Goal: Task Accomplishment & Management: Complete application form

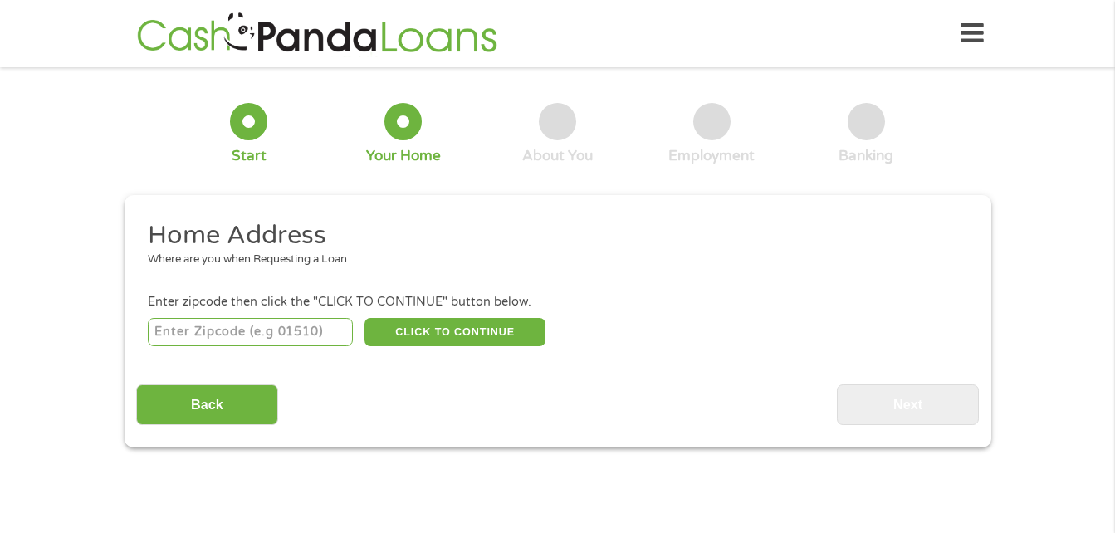
click at [200, 343] on input "number" at bounding box center [250, 332] width 205 height 28
type input "63043"
click at [522, 321] on button "CLICK TO CONTINUE" at bounding box center [455, 332] width 181 height 28
type input "63043"
type input "[US_STATE][GEOGRAPHIC_DATA]"
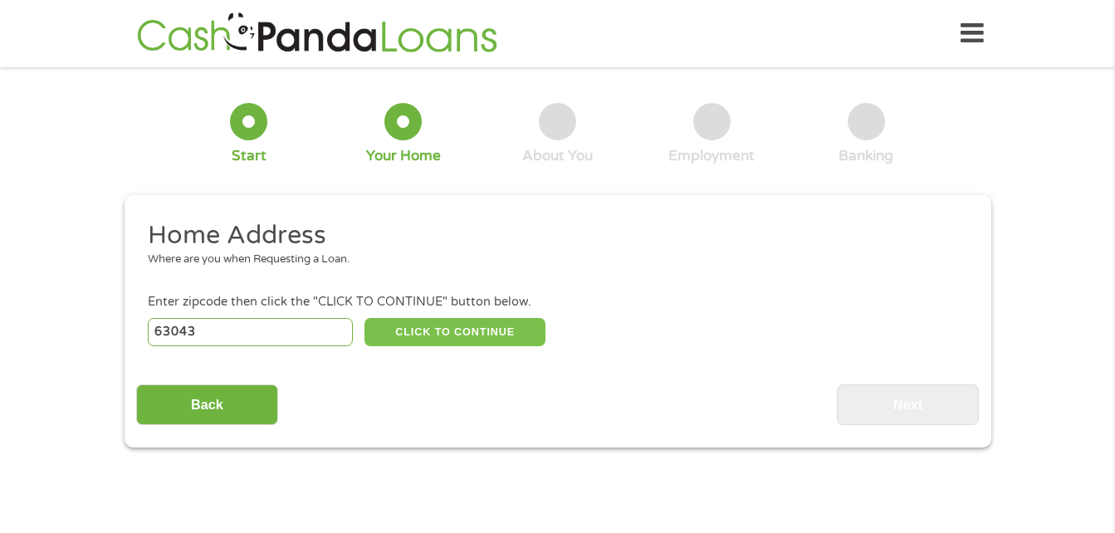
select select "[US_STATE]"
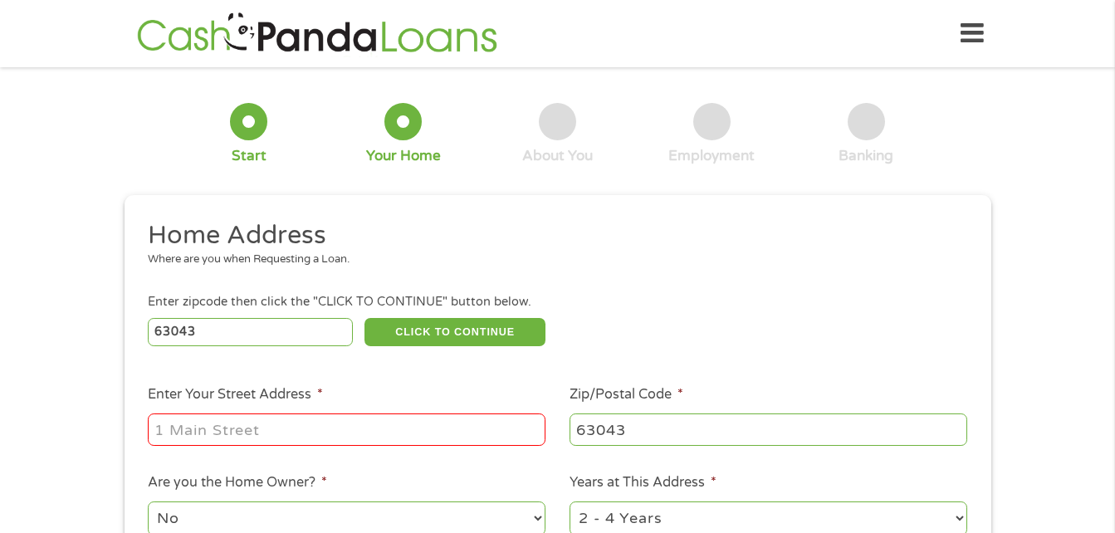
click at [194, 429] on input "Enter Your Street Address *" at bounding box center [347, 430] width 398 height 32
click at [367, 430] on input "250 suncri" at bounding box center [347, 430] width 398 height 32
click at [453, 290] on ul "Home Address Where are you when Requesting a Loan. Enter zipcode then click the…" at bounding box center [557, 441] width 843 height 444
click at [210, 430] on input "250 suncri" at bounding box center [347, 430] width 398 height 32
click at [264, 435] on input "250 suncri" at bounding box center [347, 430] width 398 height 32
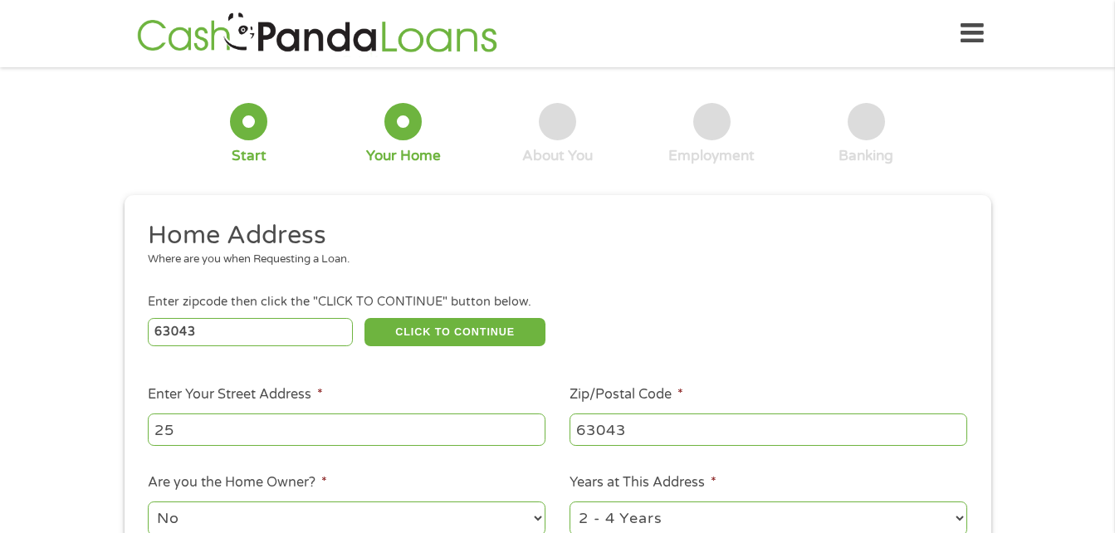
type input "2"
click at [140, 464] on ul "Home Address Where are you when Requesting a Loan. Enter zipcode then click the…" at bounding box center [557, 441] width 843 height 444
click at [166, 435] on input "Enter Your Street Address *" at bounding box center [347, 430] width 398 height 32
click at [168, 434] on input "Enter Your Street Address *" at bounding box center [347, 430] width 398 height 32
type input "[STREET_ADDRESS][US_STATE]"
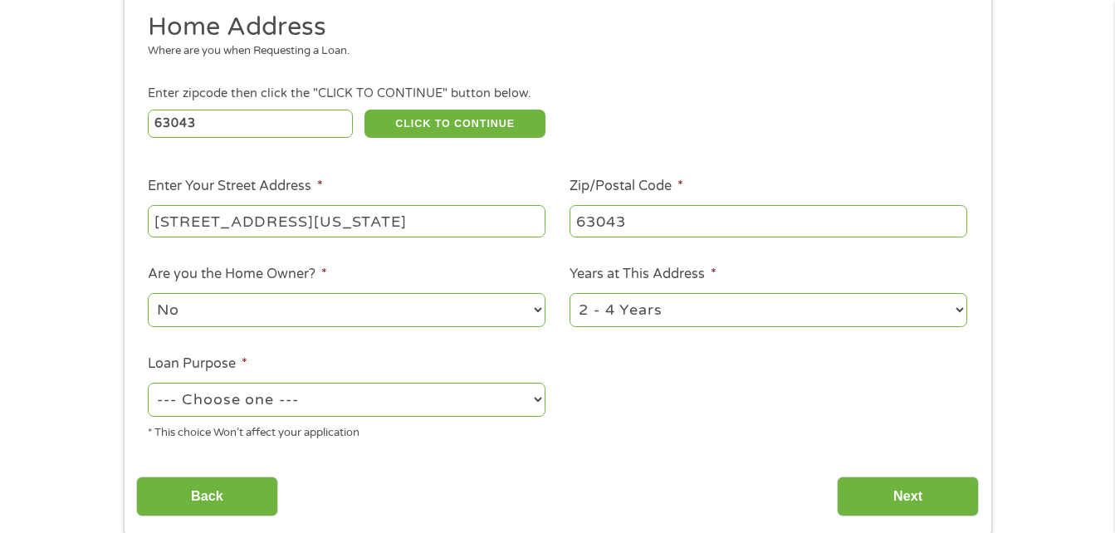
scroll to position [214, 0]
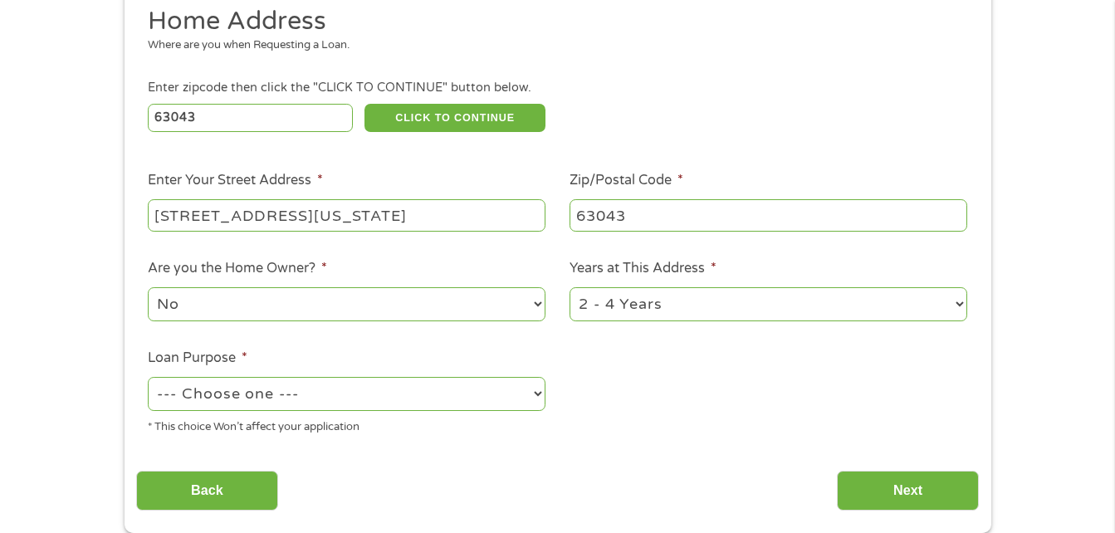
click at [186, 399] on select "--- Choose one --- Pay Bills Debt Consolidation Home Improvement Major Purchase…" at bounding box center [347, 394] width 398 height 34
select select "other"
click at [148, 377] on select "--- Choose one --- Pay Bills Debt Consolidation Home Improvement Major Purchase…" at bounding box center [347, 394] width 398 height 34
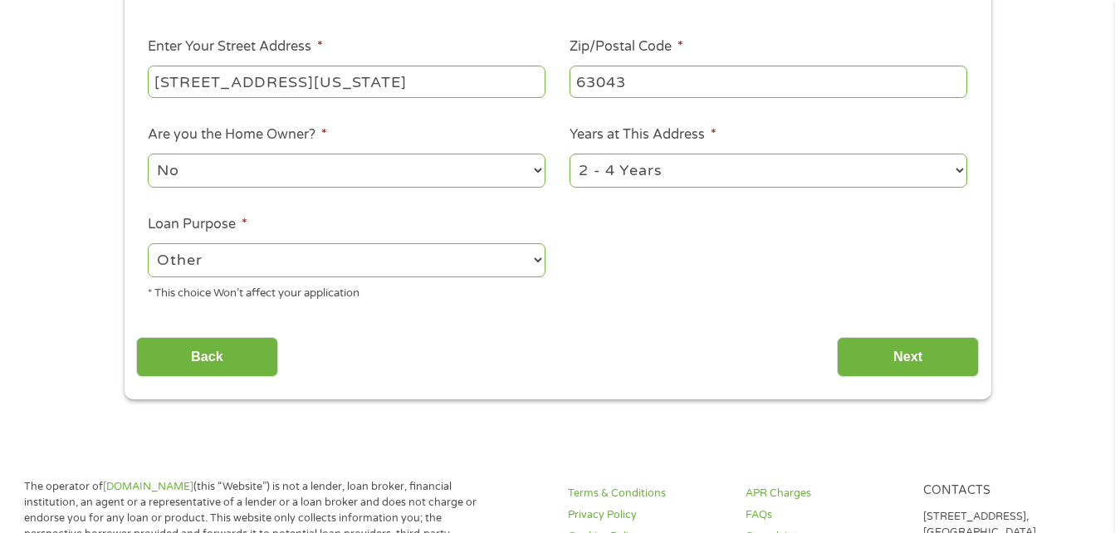
scroll to position [357, 0]
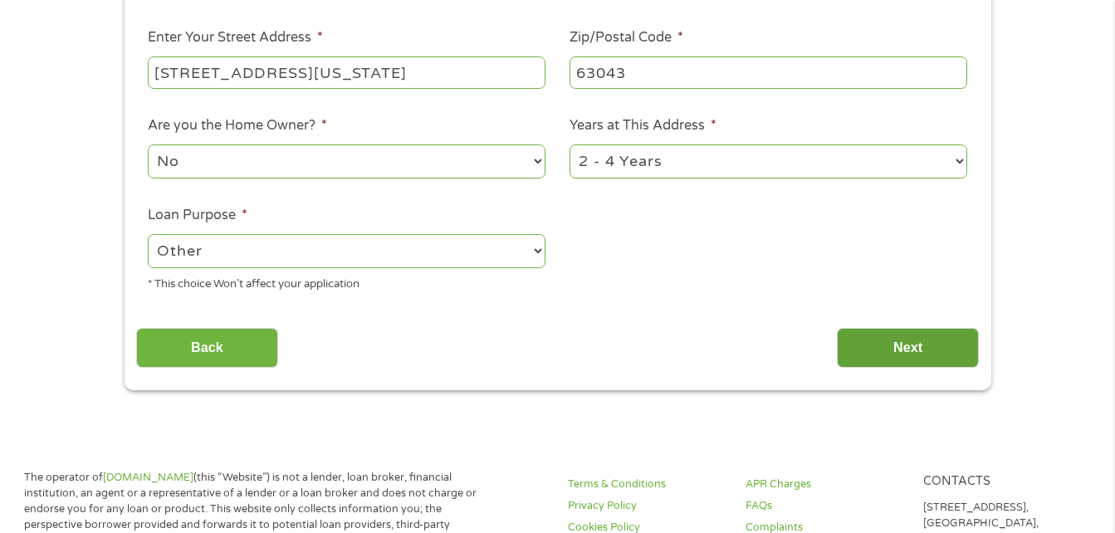
click at [878, 350] on input "Next" at bounding box center [908, 348] width 142 height 41
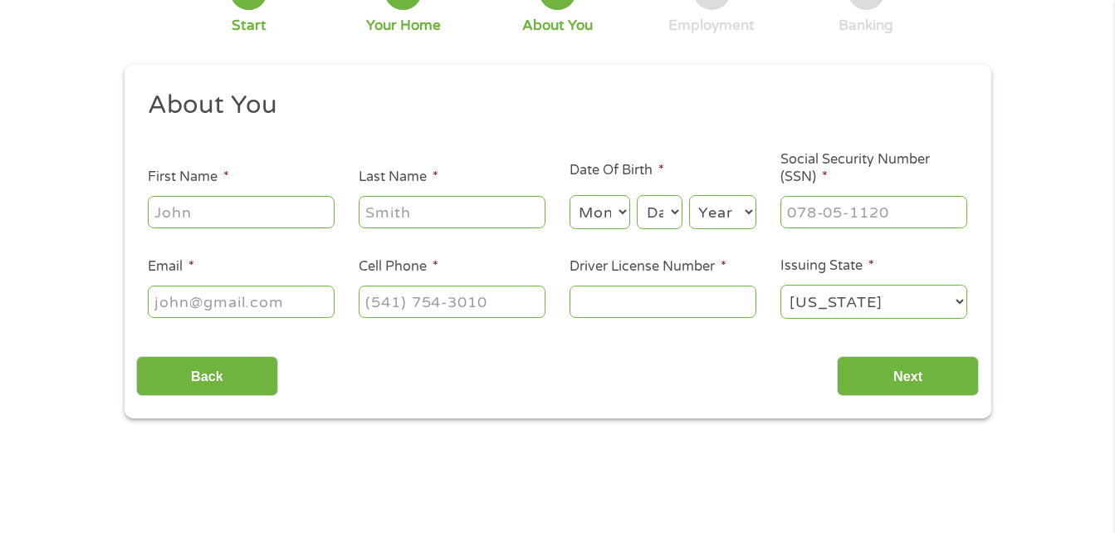
scroll to position [0, 0]
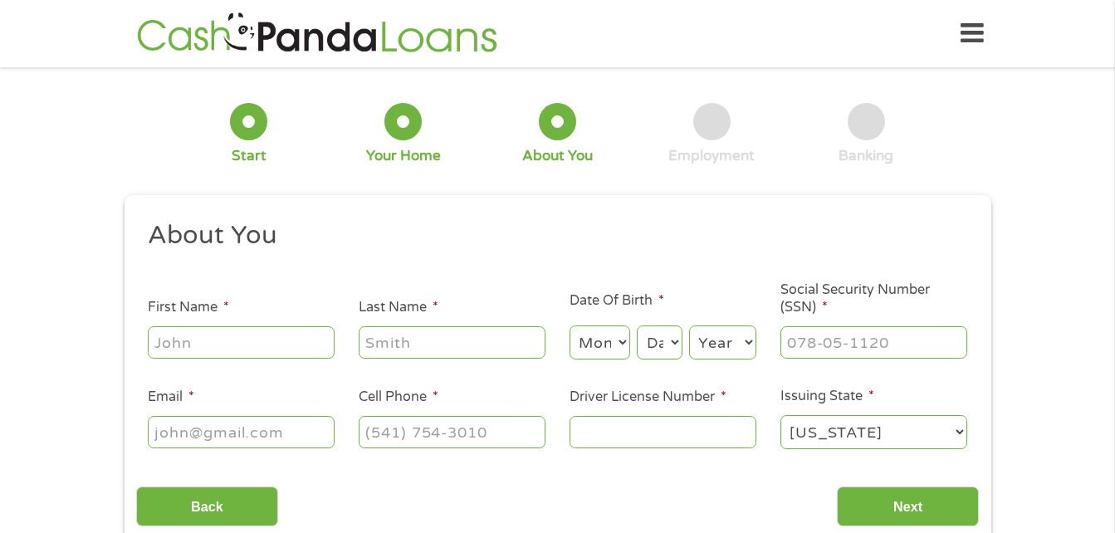
click at [185, 341] on input "First Name *" at bounding box center [241, 342] width 187 height 32
type input "[PERSON_NAME]"
select select "8"
select select "21"
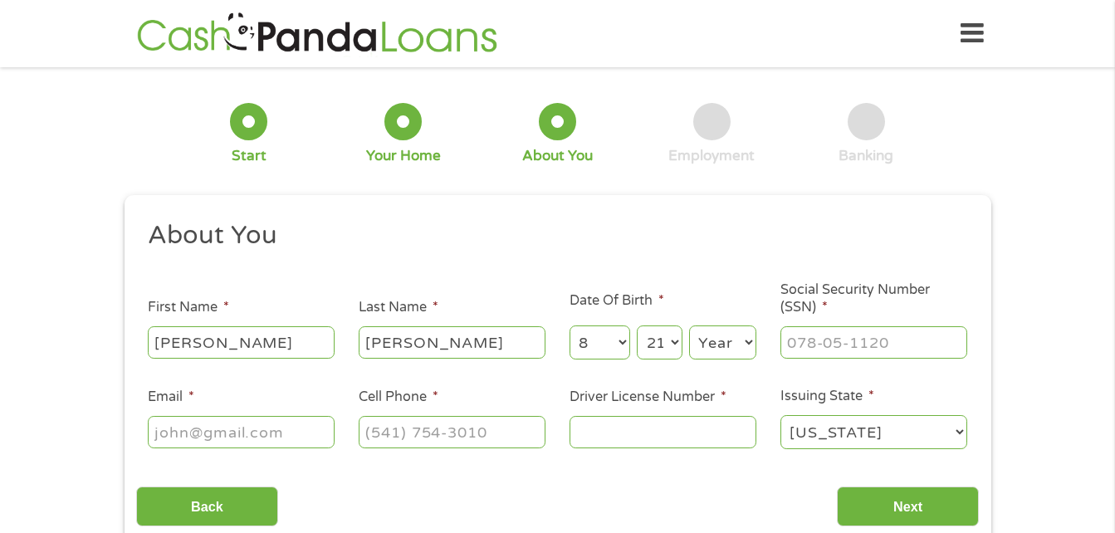
select select "1995"
type input "[EMAIL_ADDRESS][DOMAIN_NAME]"
type input "[PHONE_NUMBER]"
click at [899, 348] on input "Social Security Number (SSN) *" at bounding box center [874, 342] width 187 height 32
type input "430-89-8196"
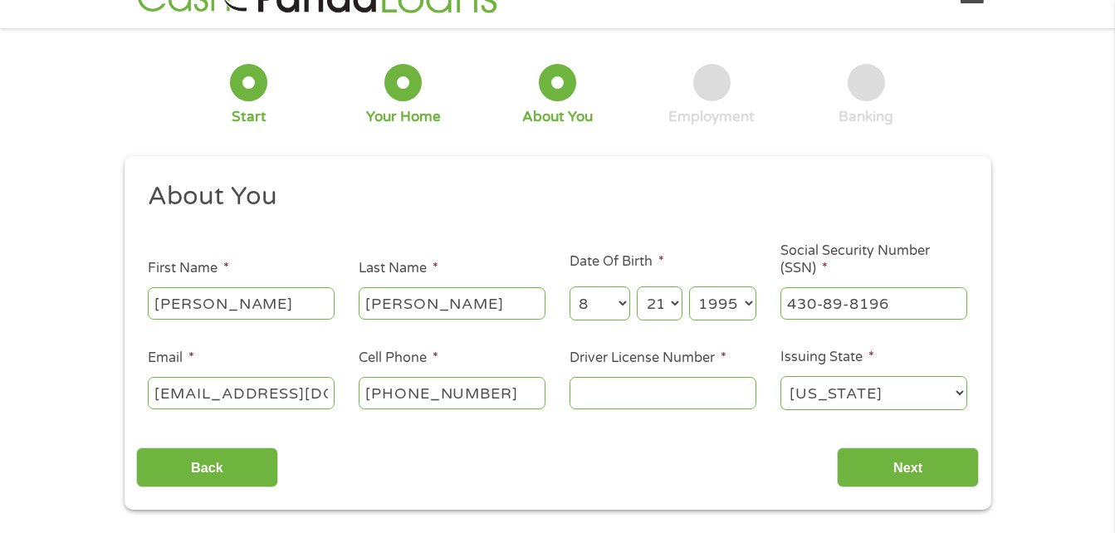
scroll to position [40, 0]
click at [743, 399] on input "Driver License Number *" at bounding box center [663, 392] width 187 height 32
type input "142E356001"
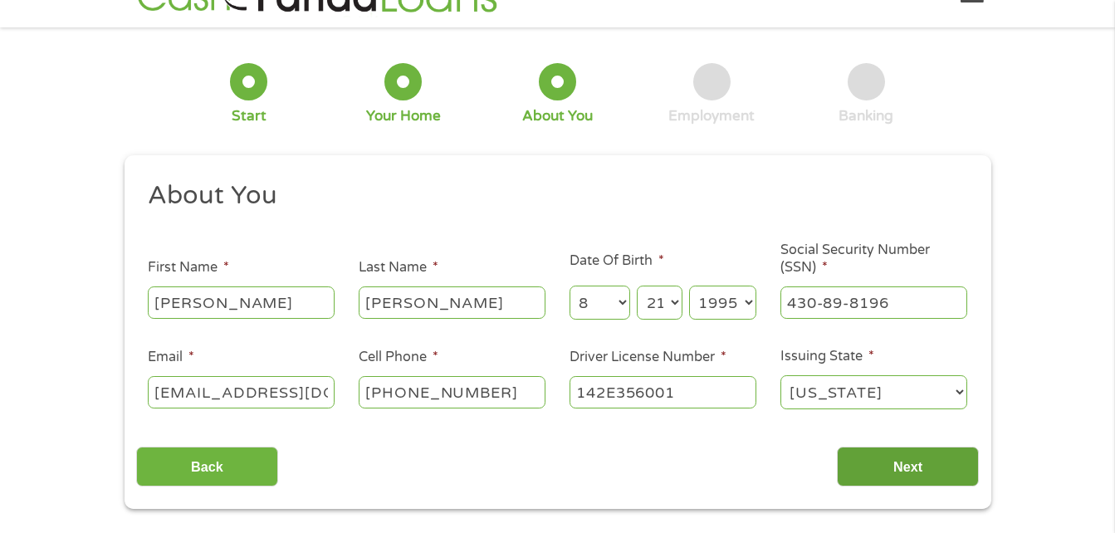
click at [929, 464] on input "Next" at bounding box center [908, 467] width 142 height 41
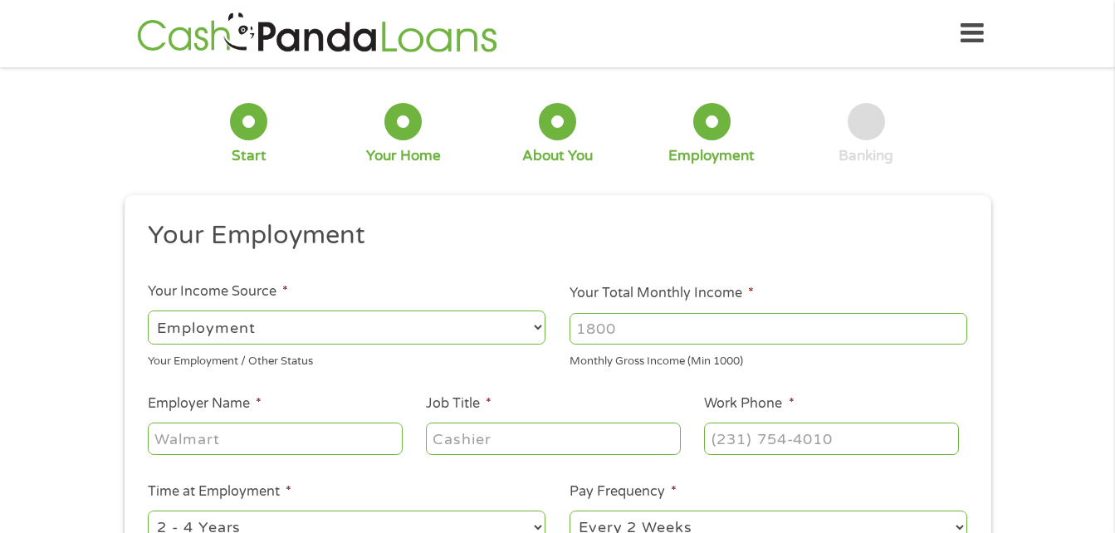
click at [967, 338] on input "Your Total Monthly Income *" at bounding box center [769, 329] width 398 height 32
click at [956, 326] on input "1000" at bounding box center [769, 329] width 398 height 32
click at [955, 335] on input "1000" at bounding box center [769, 329] width 398 height 32
click at [957, 337] on input "1000" at bounding box center [769, 329] width 398 height 32
click at [953, 329] on input "1000" at bounding box center [769, 329] width 398 height 32
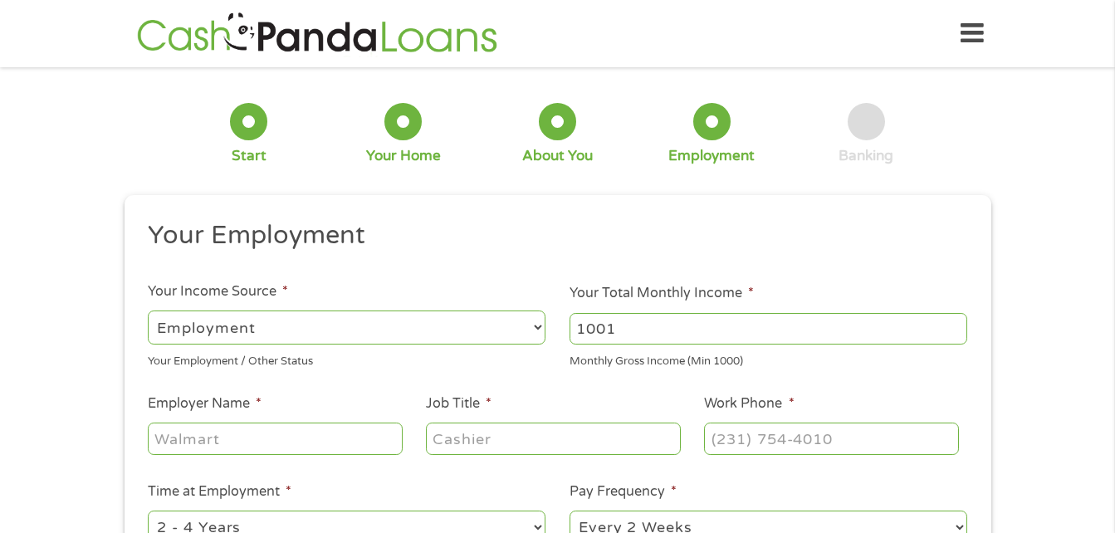
click at [959, 320] on input "1001" at bounding box center [769, 329] width 398 height 32
click at [958, 323] on input "1002" at bounding box center [769, 329] width 398 height 32
click at [959, 325] on input "1003" at bounding box center [769, 329] width 398 height 32
click at [958, 336] on input "1002" at bounding box center [769, 329] width 398 height 32
click at [958, 333] on input "1001" at bounding box center [769, 329] width 398 height 32
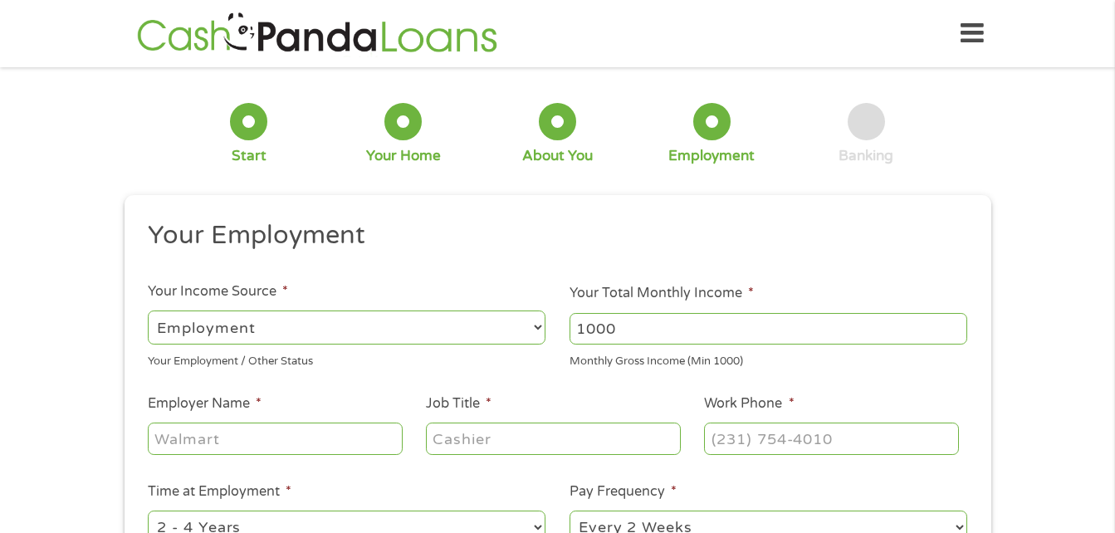
click at [959, 334] on input "1000" at bounding box center [769, 329] width 398 height 32
type input "1"
type input "3200"
click at [180, 433] on input "Employer Name *" at bounding box center [275, 439] width 254 height 32
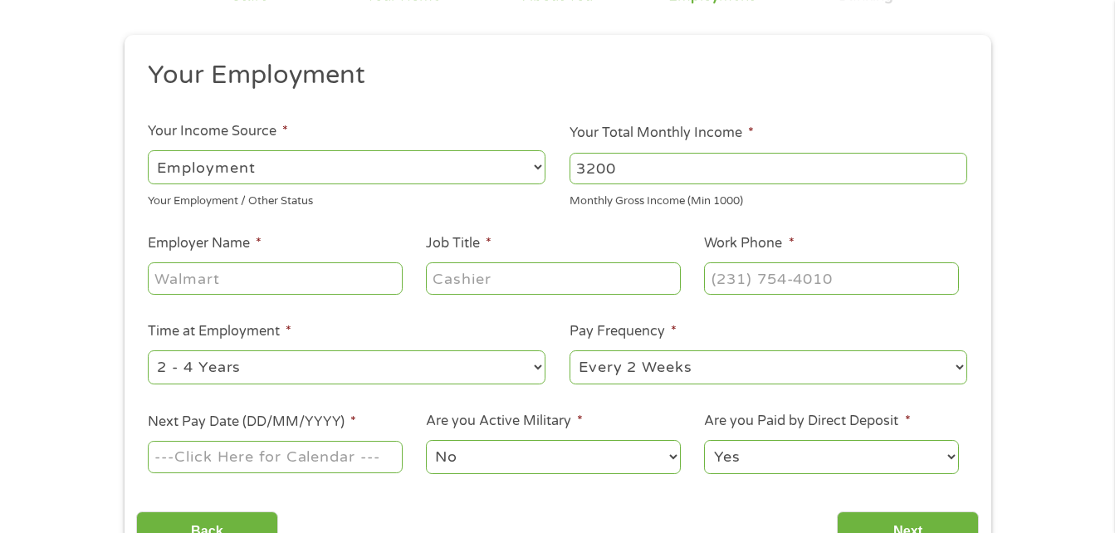
scroll to position [162, 0]
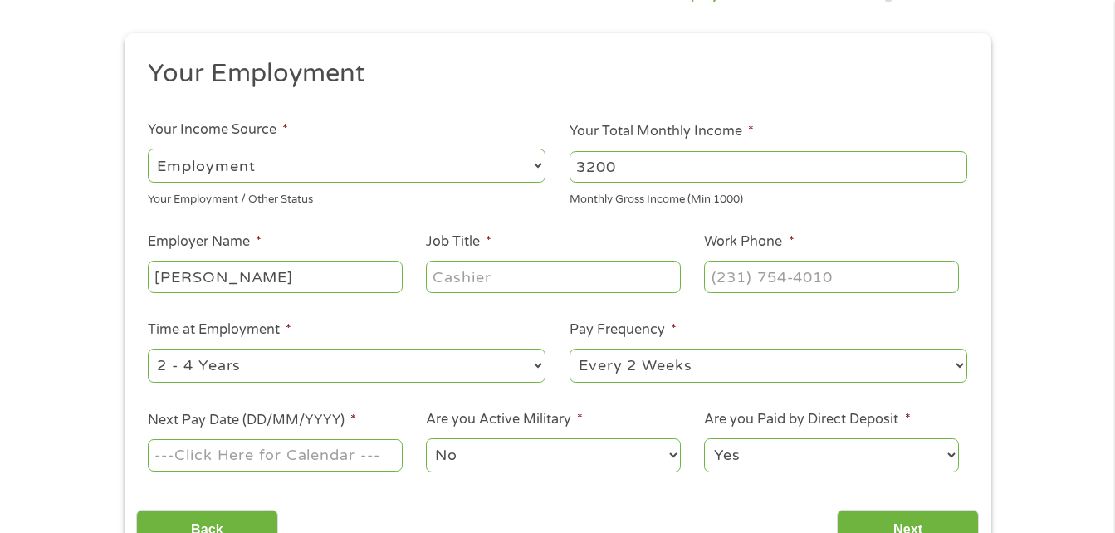
type input "[PERSON_NAME]"
click at [653, 284] on input "Job Title *" at bounding box center [553, 277] width 254 height 32
type input "Cash Management Lead"
click at [937, 277] on input "Work Phone *" at bounding box center [831, 277] width 254 height 32
type input "[PHONE_NUMBER]"
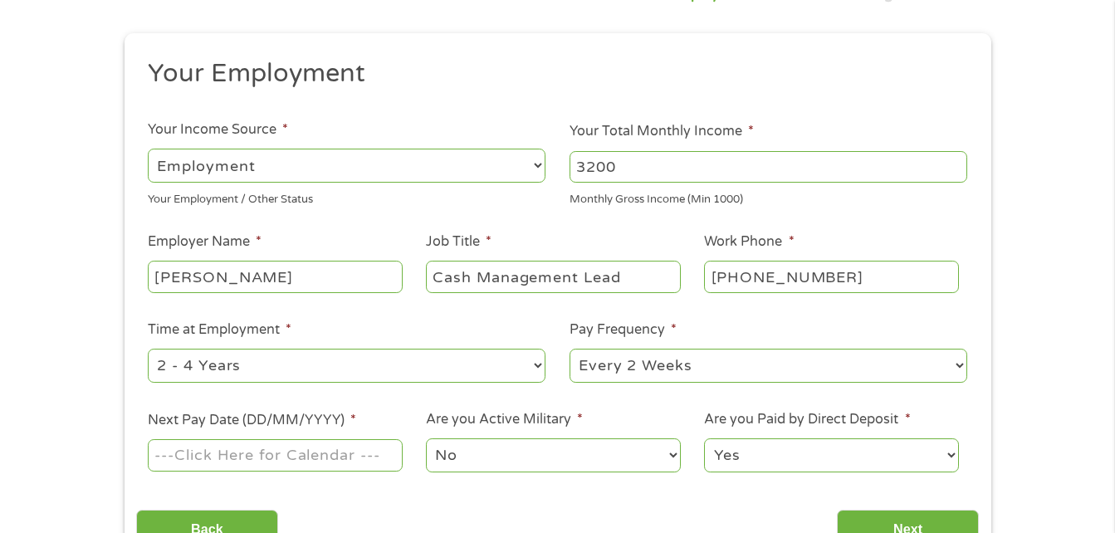
click at [170, 447] on input "Next Pay Date (DD/MM/YYYY) *" at bounding box center [275, 455] width 254 height 32
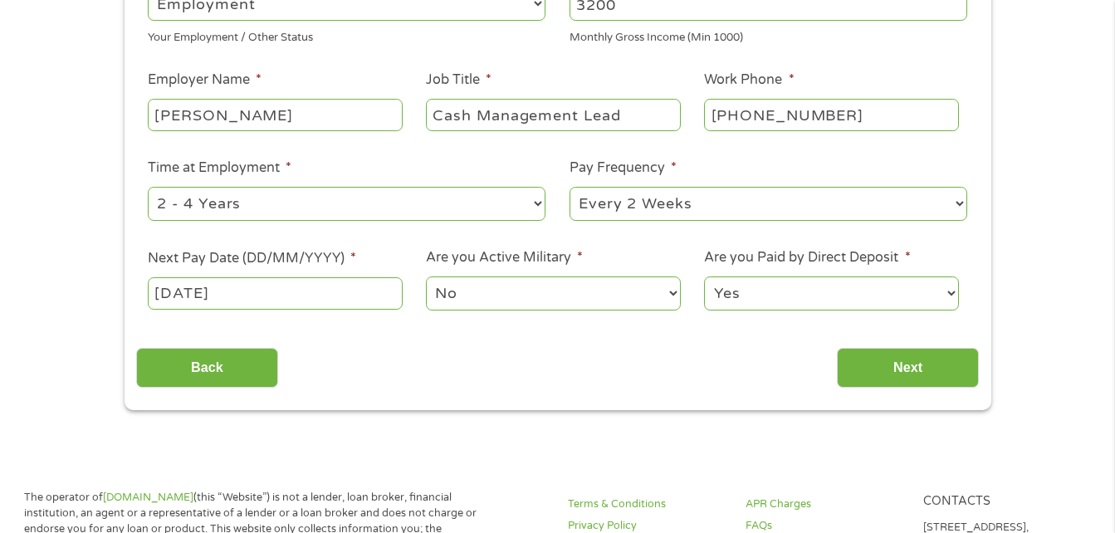
scroll to position [339, 0]
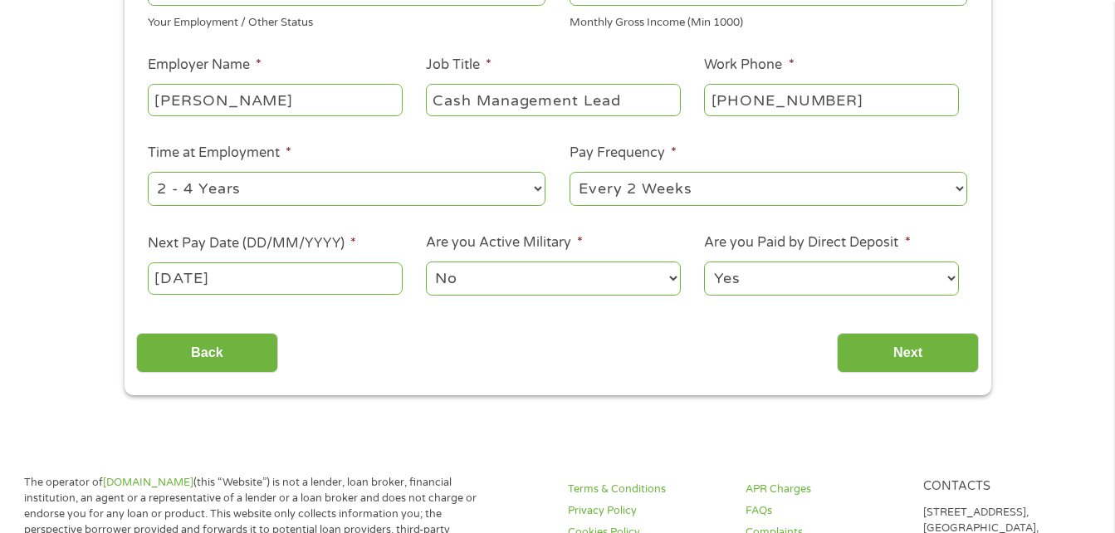
type input "[DATE]"
click at [922, 360] on input "Next" at bounding box center [908, 353] width 142 height 41
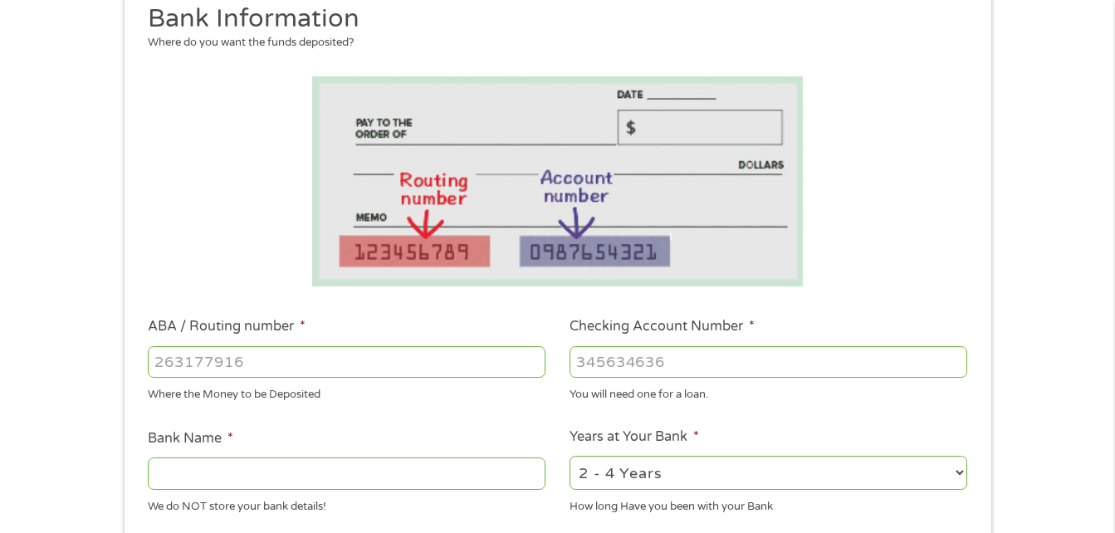
scroll to position [248, 0]
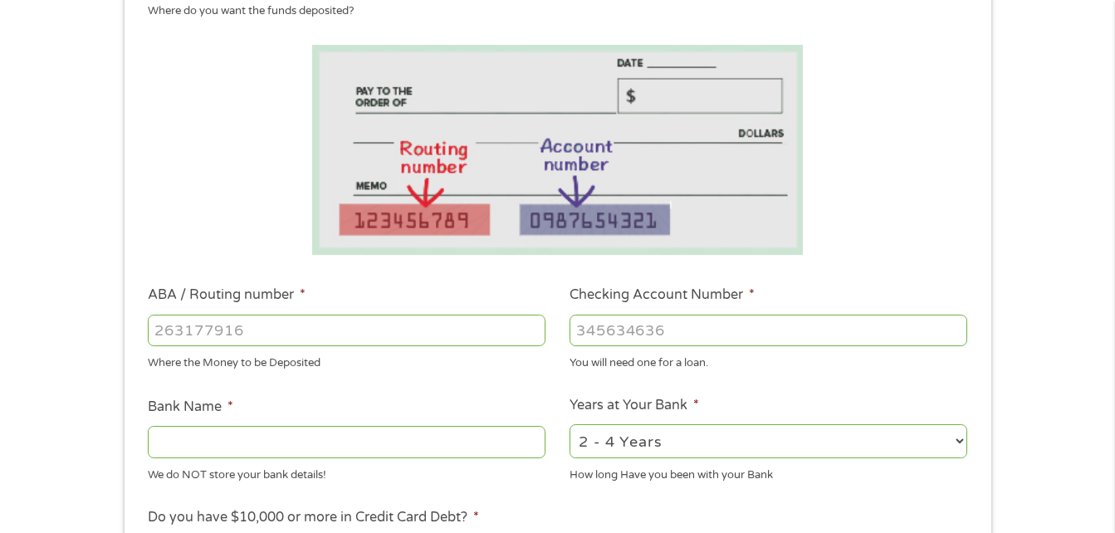
click at [180, 331] on input "ABA / Routing number *" at bounding box center [347, 331] width 398 height 32
type input "082000073"
type input "BANK OF AMERICA NA"
type input "082000073"
click at [965, 340] on input "Checking Account Number *" at bounding box center [769, 331] width 398 height 32
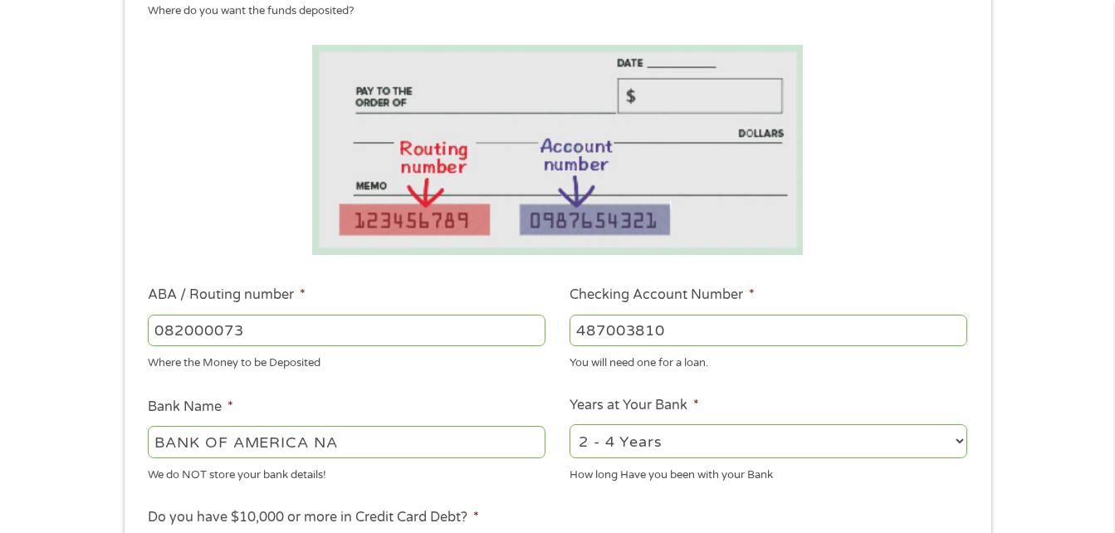
type input "4870038100"
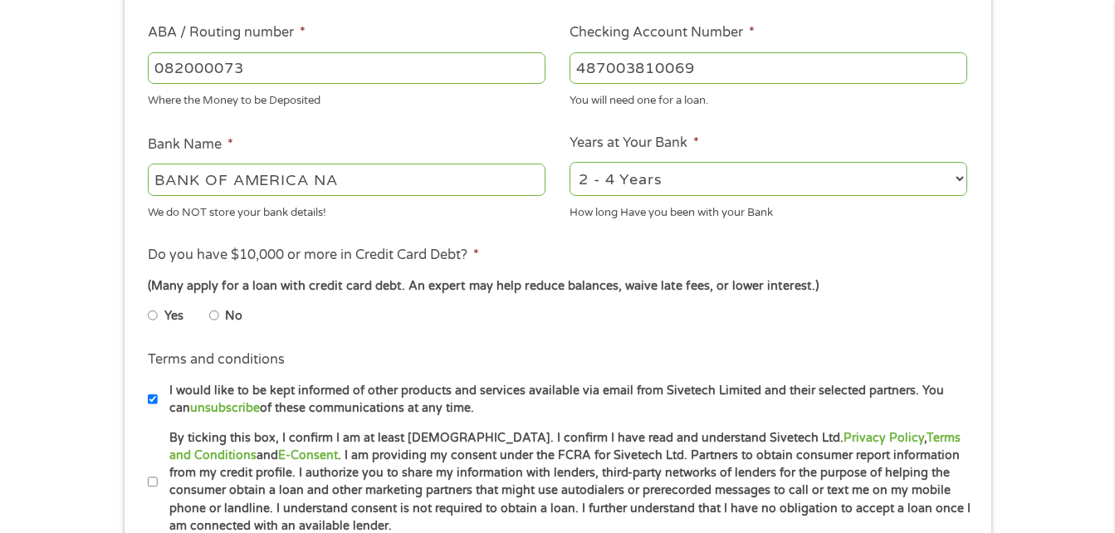
scroll to position [513, 0]
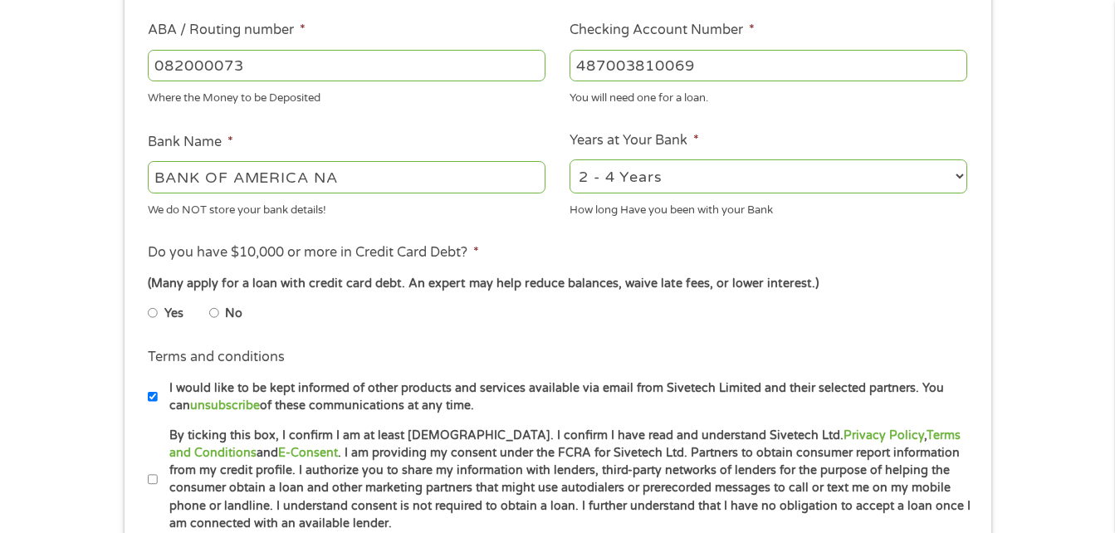
type input "487003810069"
click at [913, 159] on select "2 - 4 Years 6 - 12 Months 1 - 2 Years Over 4 Years" at bounding box center [769, 176] width 398 height 34
select select "60months"
click at [570, 159] on select "2 - 4 Years 6 - 12 Months 1 - 2 Years Over 4 Years" at bounding box center [769, 176] width 398 height 34
click at [239, 320] on label "No" at bounding box center [233, 314] width 17 height 18
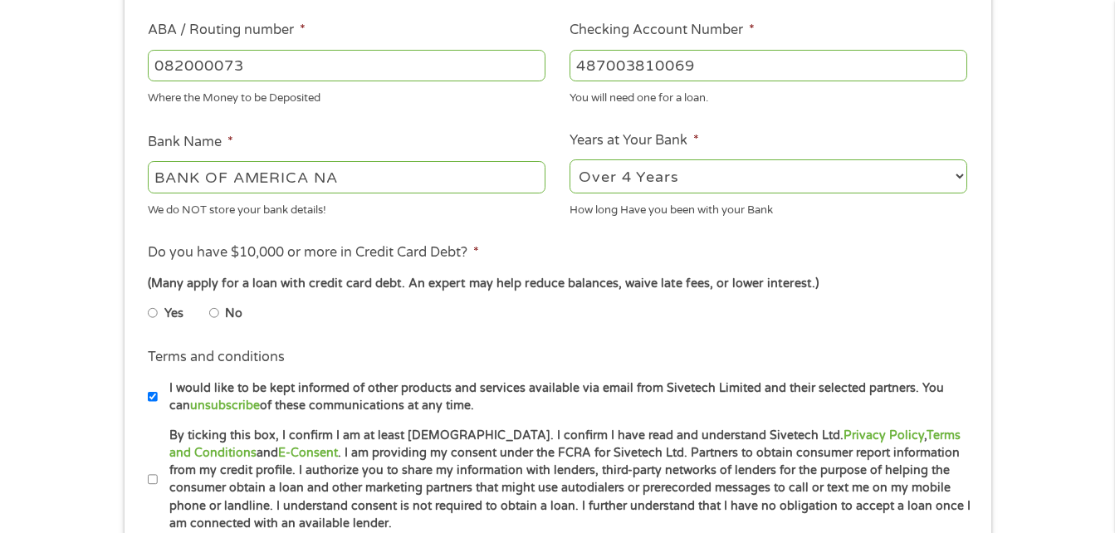
click at [219, 320] on input "No" at bounding box center [214, 313] width 10 height 27
radio input "true"
click at [227, 315] on label "No" at bounding box center [233, 314] width 17 height 18
click at [219, 315] on input "No" at bounding box center [214, 313] width 10 height 27
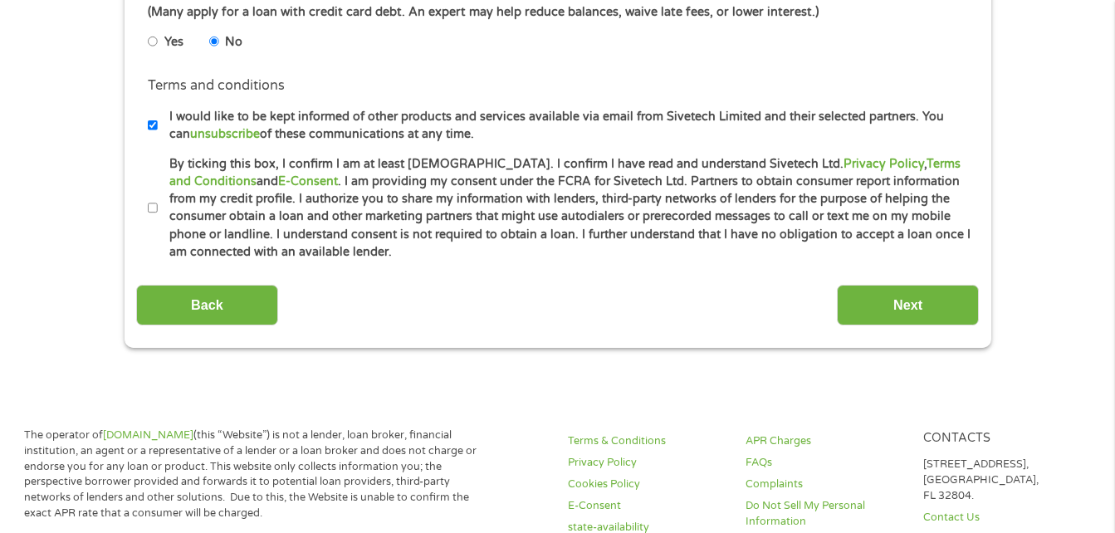
scroll to position [786, 0]
click at [159, 216] on label "By ticking this box, I confirm I am at least [DEMOGRAPHIC_DATA]. I confirm I ha…" at bounding box center [565, 207] width 815 height 106
click at [158, 216] on input "By ticking this box, I confirm I am at least [DEMOGRAPHIC_DATA]. I confirm I ha…" at bounding box center [153, 207] width 10 height 27
checkbox input "true"
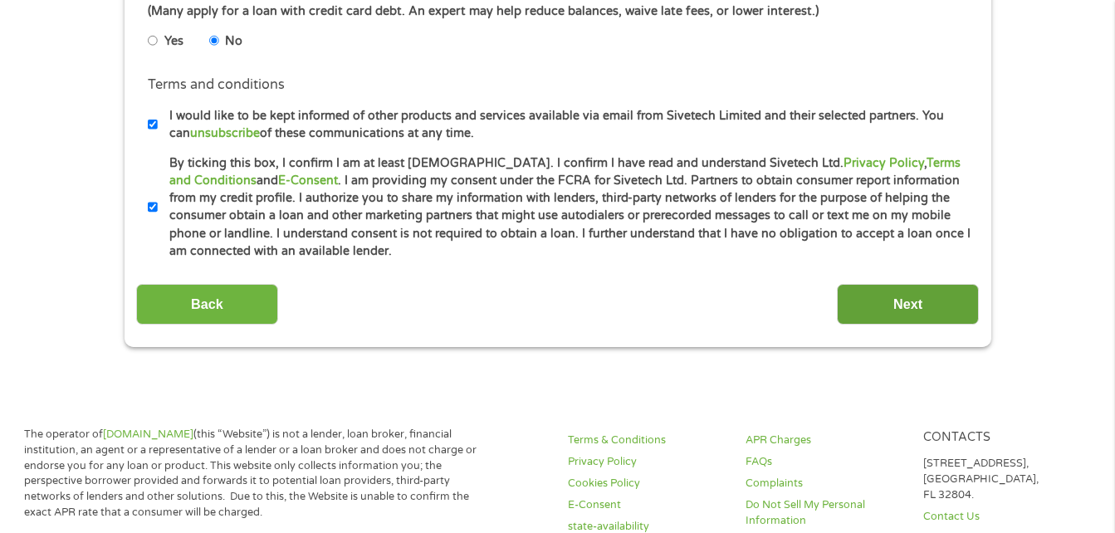
click at [917, 296] on input "Next" at bounding box center [908, 304] width 142 height 41
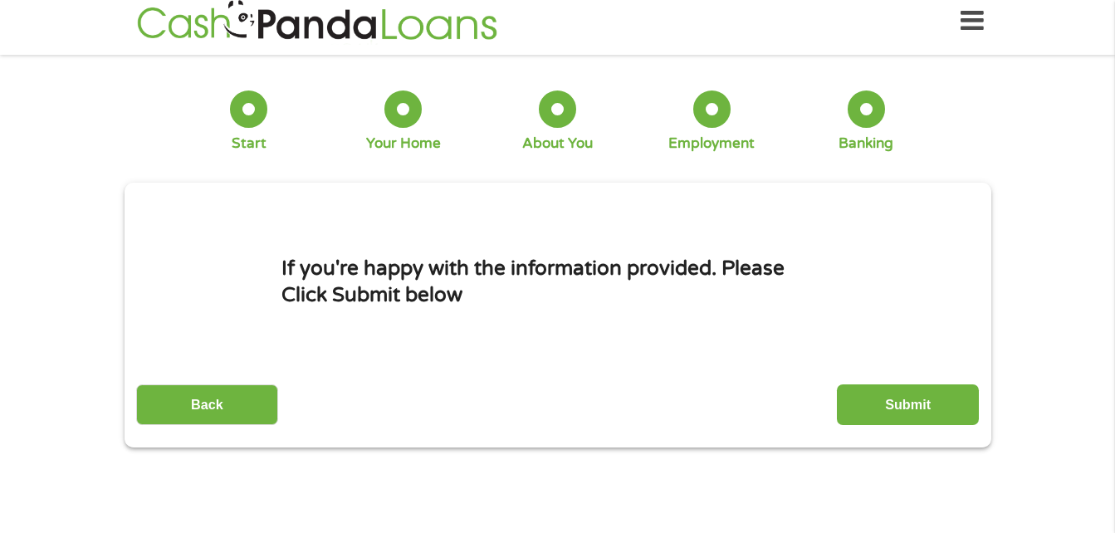
scroll to position [0, 0]
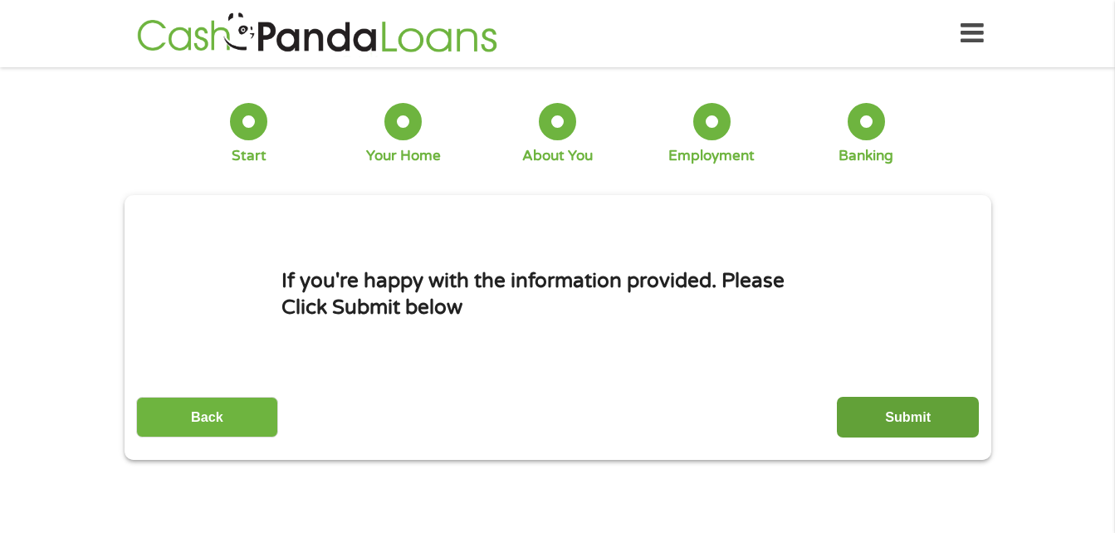
click at [933, 415] on input "Submit" at bounding box center [908, 417] width 142 height 41
